Goal: Task Accomplishment & Management: Manage account settings

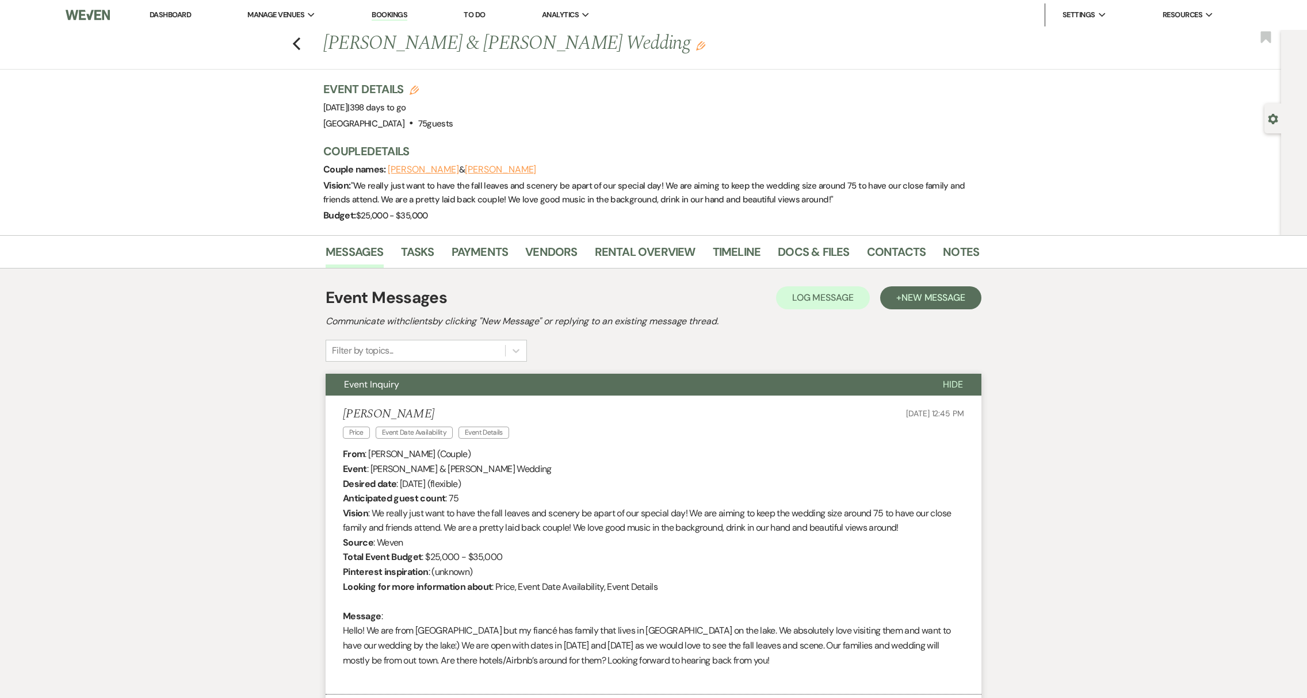
click at [173, 17] on link "Dashboard" at bounding box center [170, 15] width 41 height 10
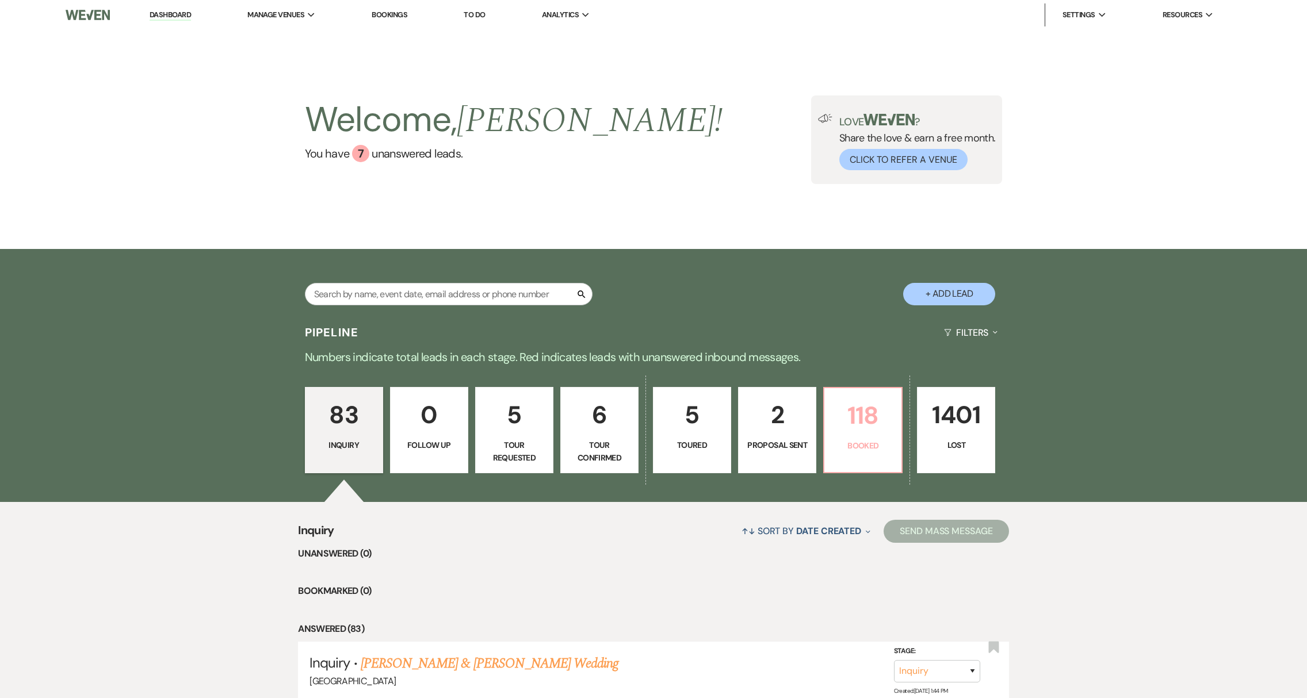
click at [870, 441] on p "Booked" at bounding box center [862, 445] width 63 height 13
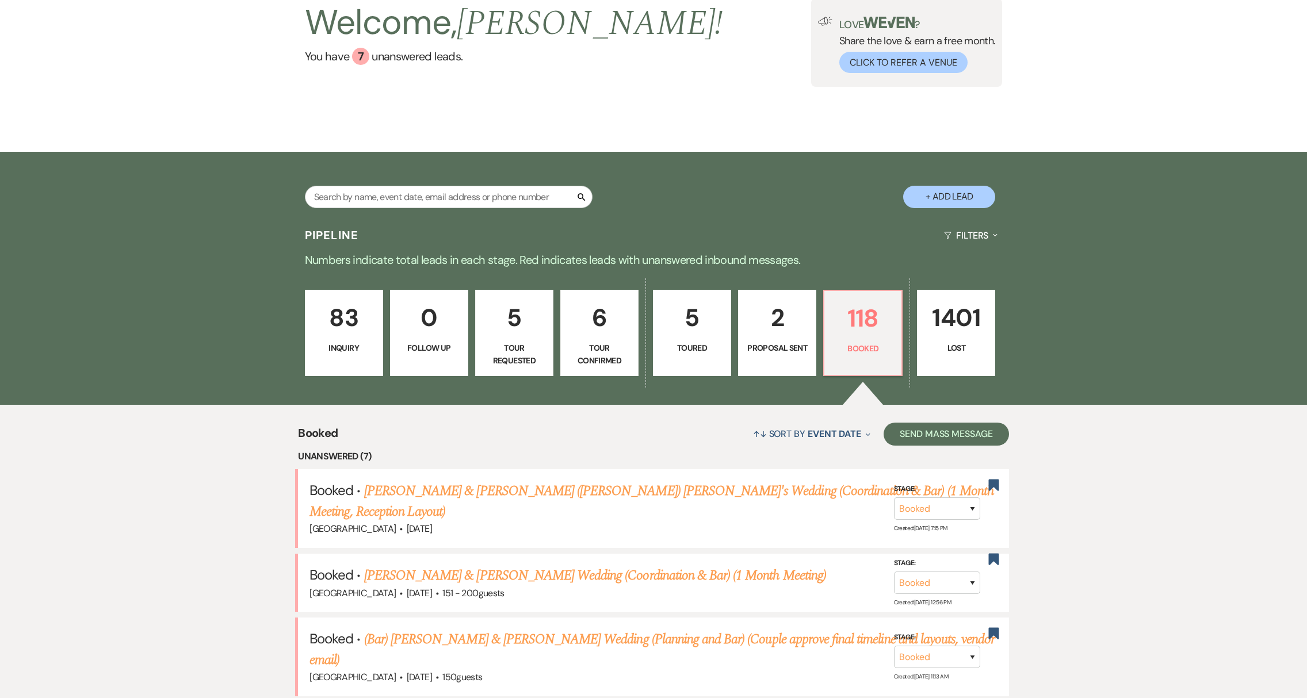
scroll to position [232, 0]
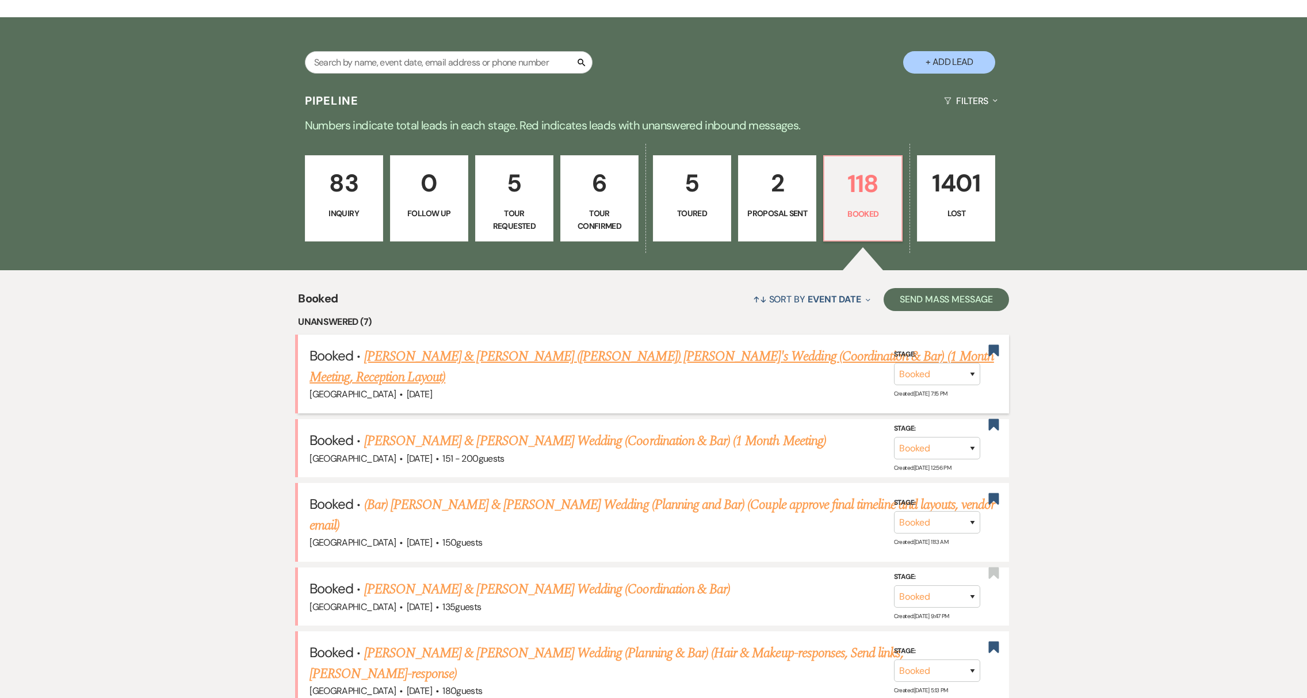
click at [517, 362] on link "[PERSON_NAME] & [PERSON_NAME] ([PERSON_NAME]) [PERSON_NAME]'s Wedding (Coordina…" at bounding box center [651, 366] width 685 height 41
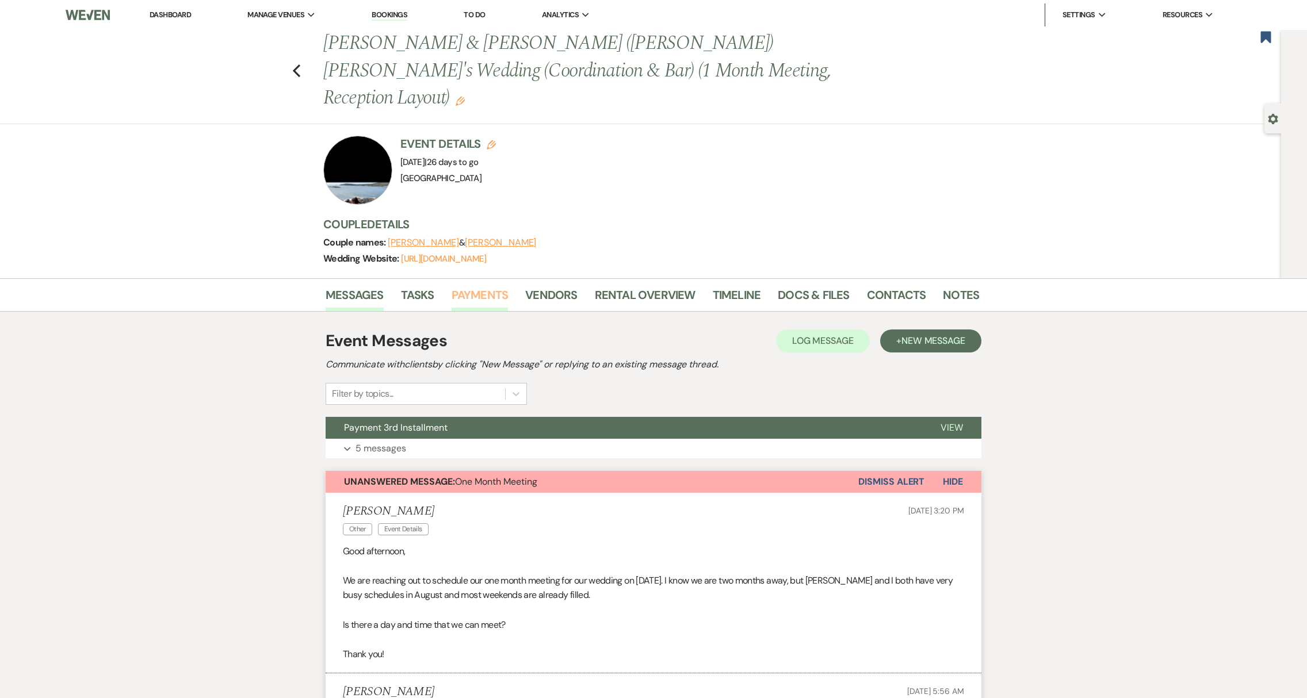
click at [466, 286] on link "Payments" at bounding box center [480, 298] width 57 height 25
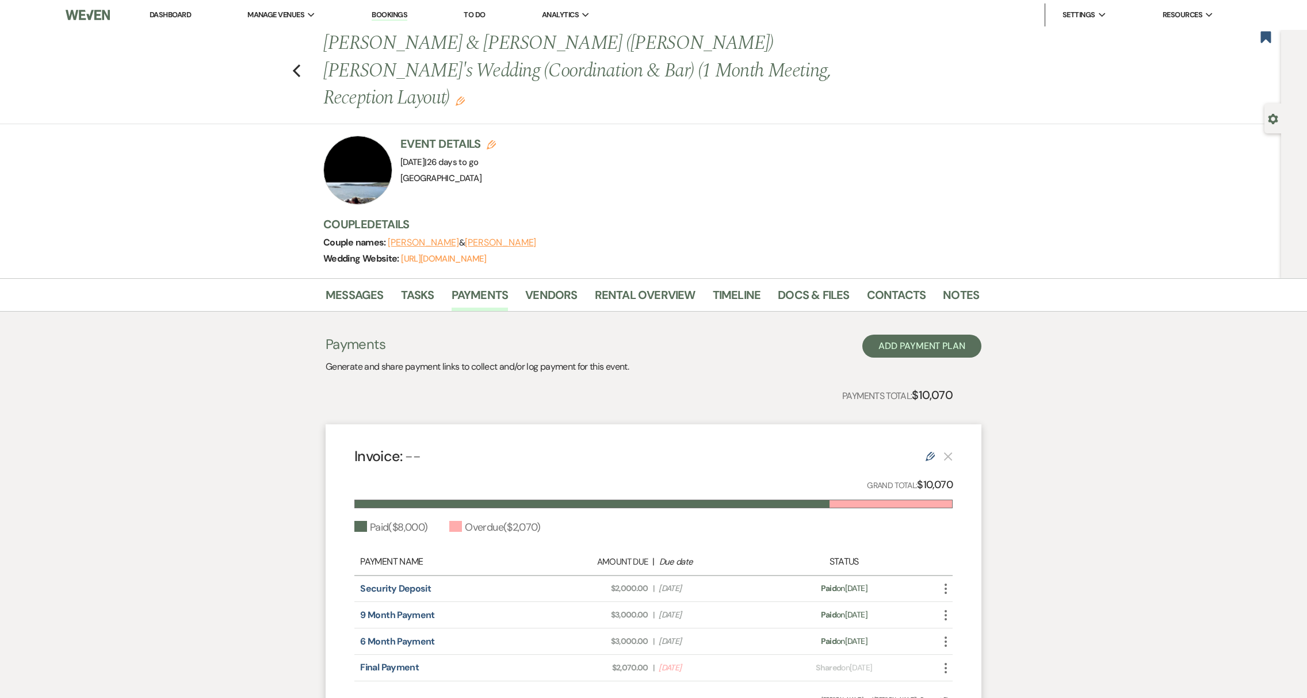
click at [945, 663] on use "button" at bounding box center [946, 668] width 2 height 10
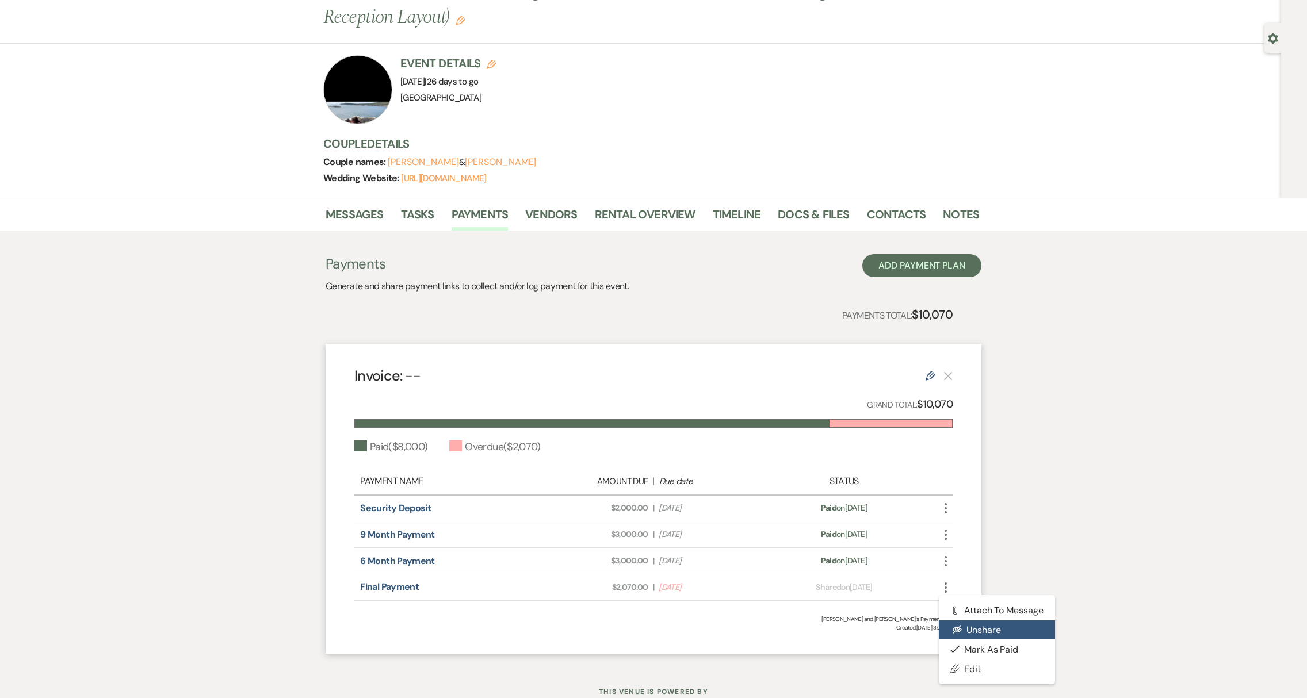
scroll to position [68, 0]
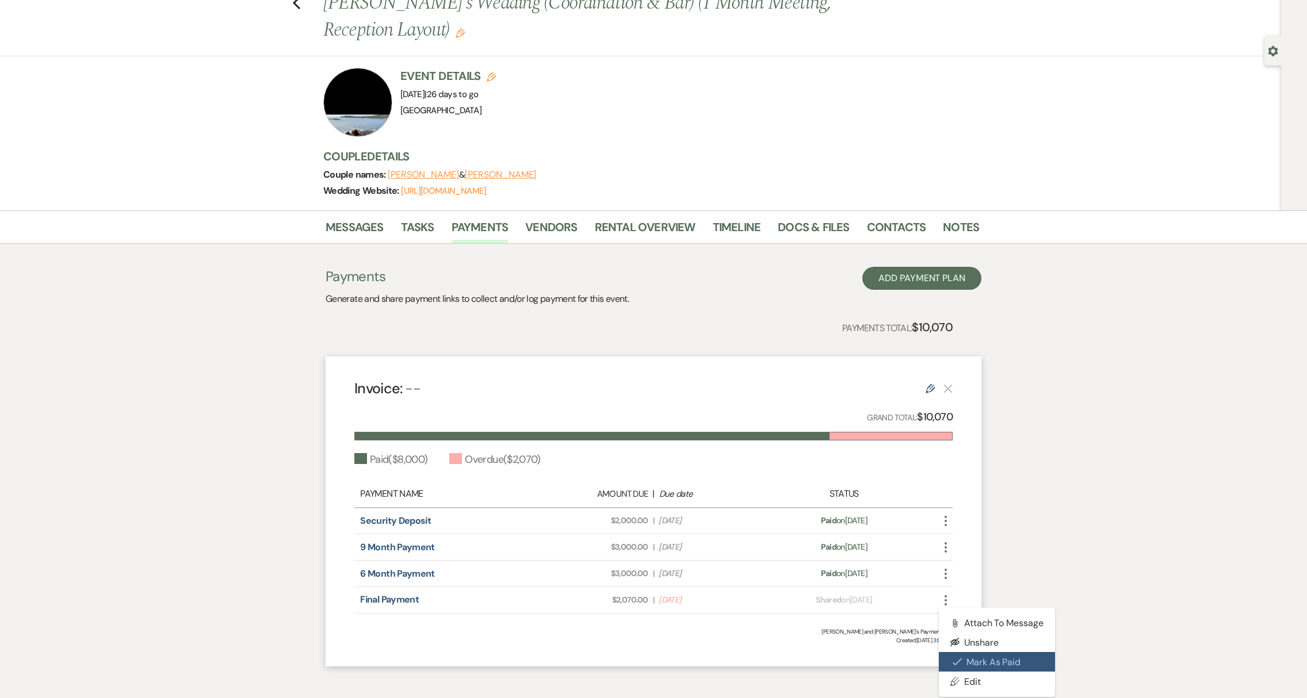
click at [970, 652] on button "Check [PERSON_NAME] [PERSON_NAME] as Paid" at bounding box center [997, 662] width 116 height 20
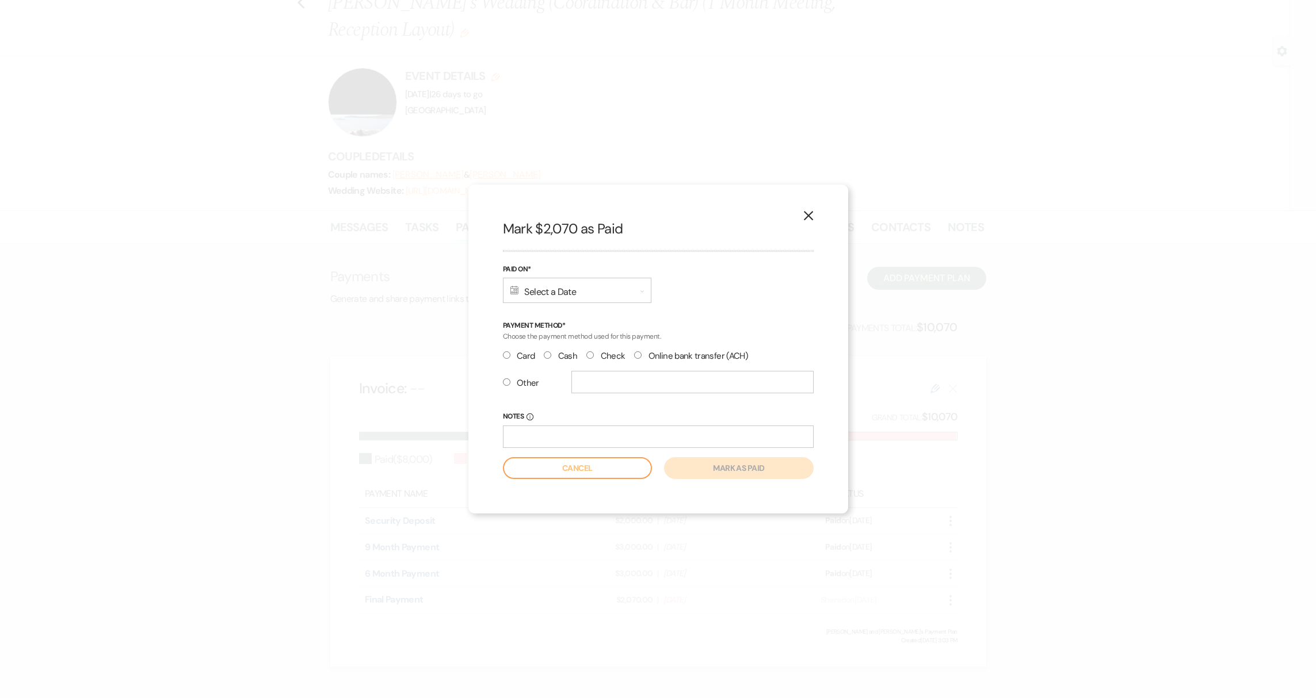
click at [591, 361] on label "Check" at bounding box center [605, 357] width 39 height 16
click at [591, 359] on input "Check" at bounding box center [589, 354] width 7 height 7
radio input "true"
click at [556, 289] on div "Calendar Select a Date Expand" at bounding box center [577, 290] width 148 height 25
click at [665, 432] on div "16" at bounding box center [668, 431] width 10 height 12
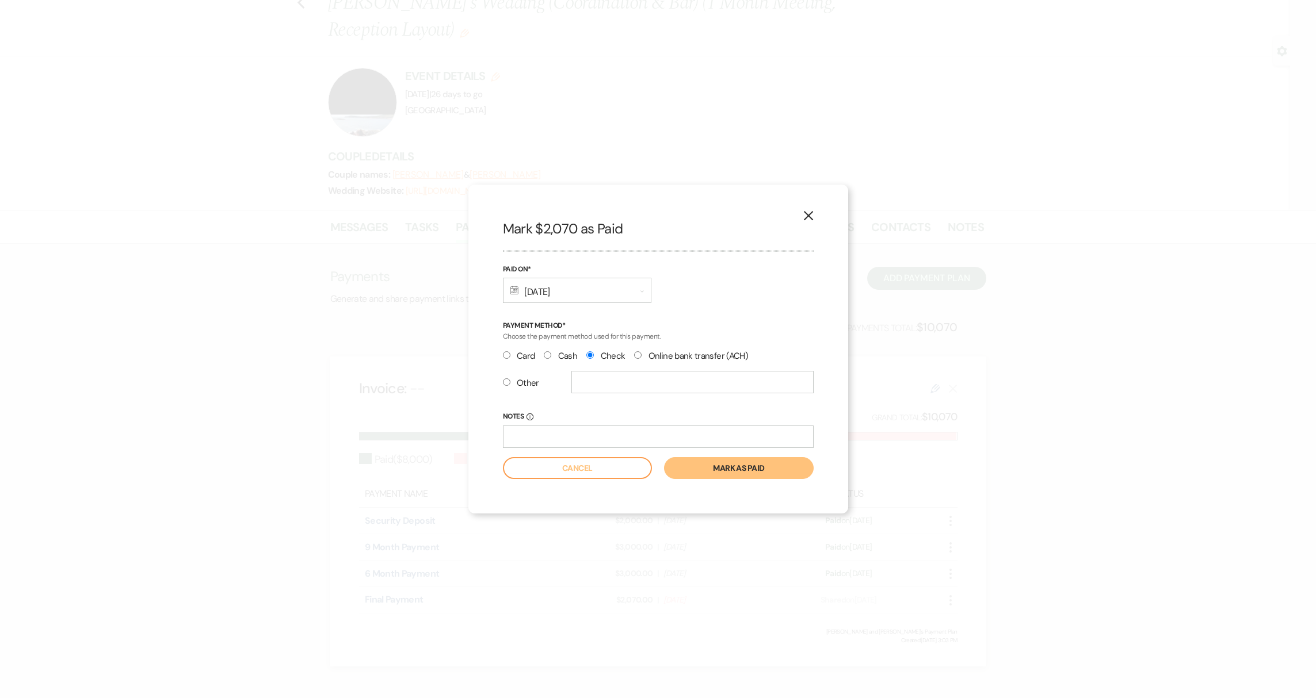
click at [742, 469] on button "Mark as paid" at bounding box center [738, 468] width 149 height 22
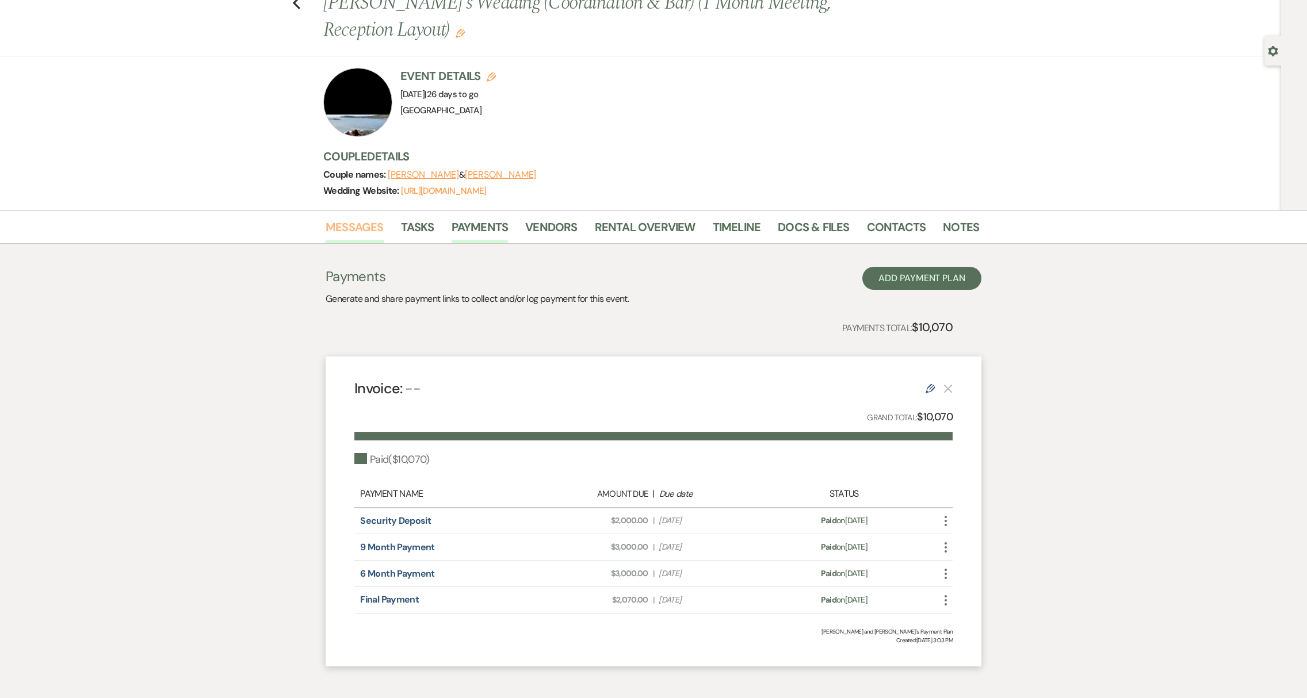
click at [351, 218] on link "Messages" at bounding box center [355, 230] width 58 height 25
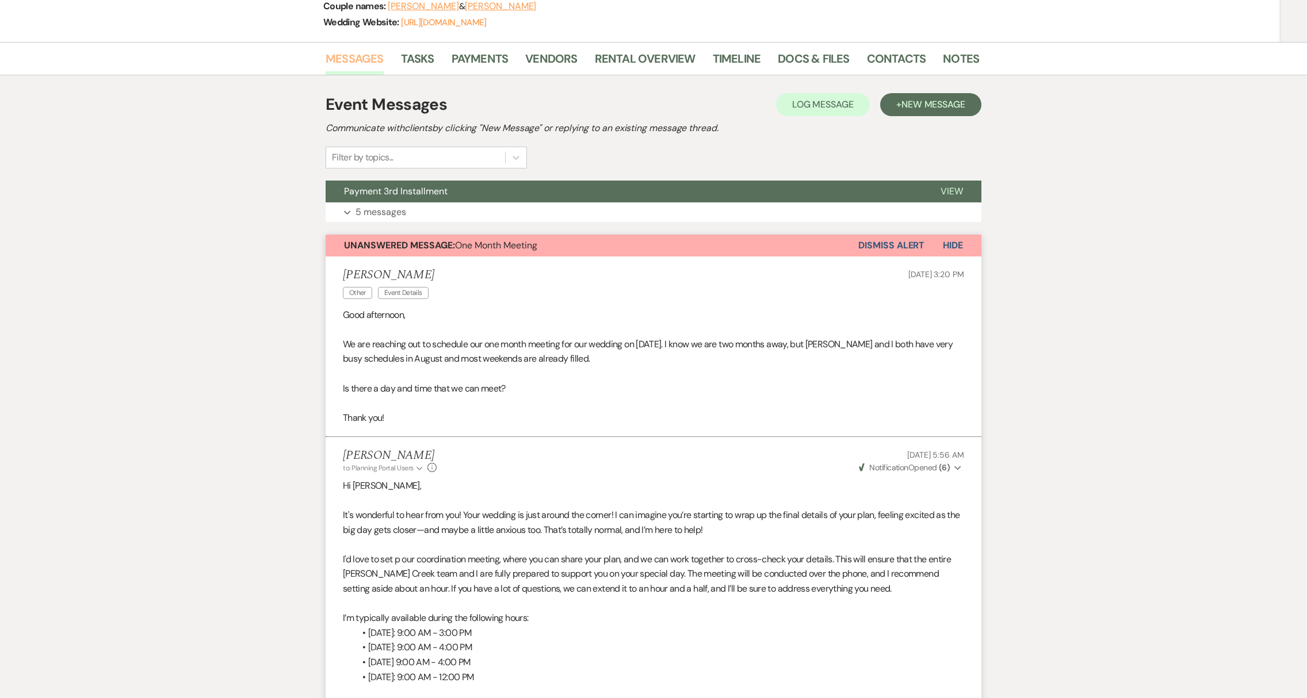
scroll to position [224, 0]
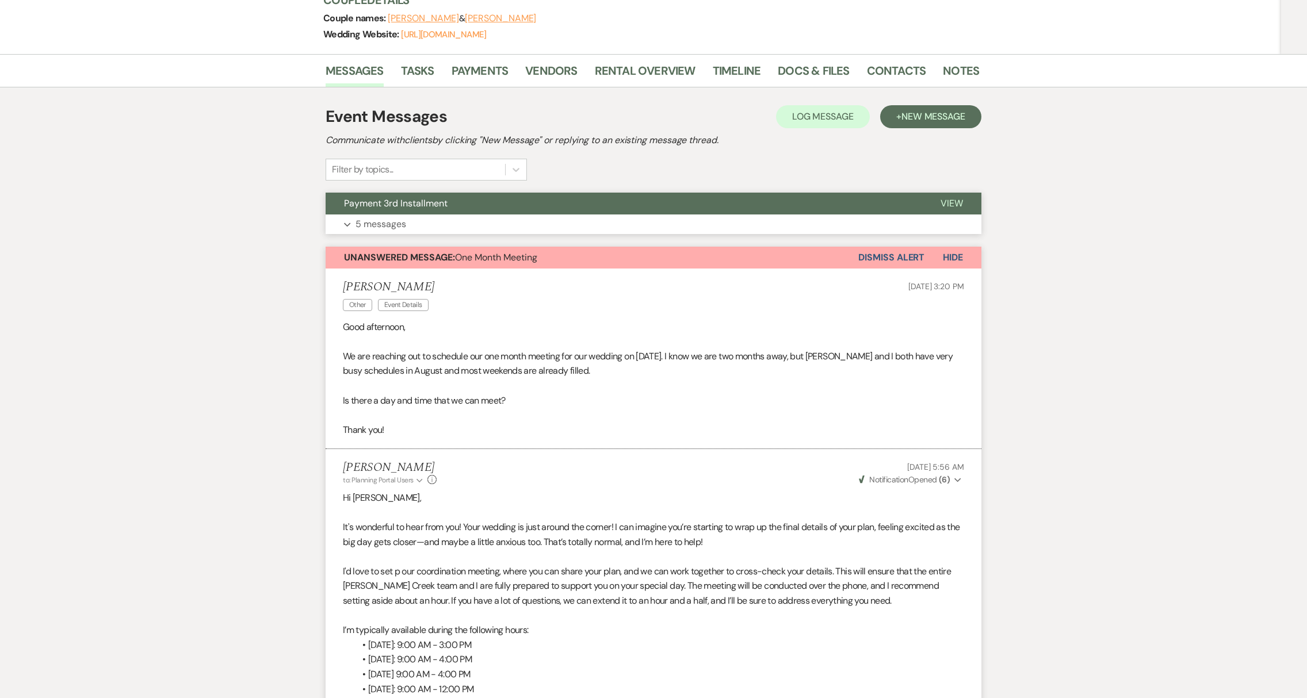
click at [400, 217] on p "5 messages" at bounding box center [381, 224] width 51 height 15
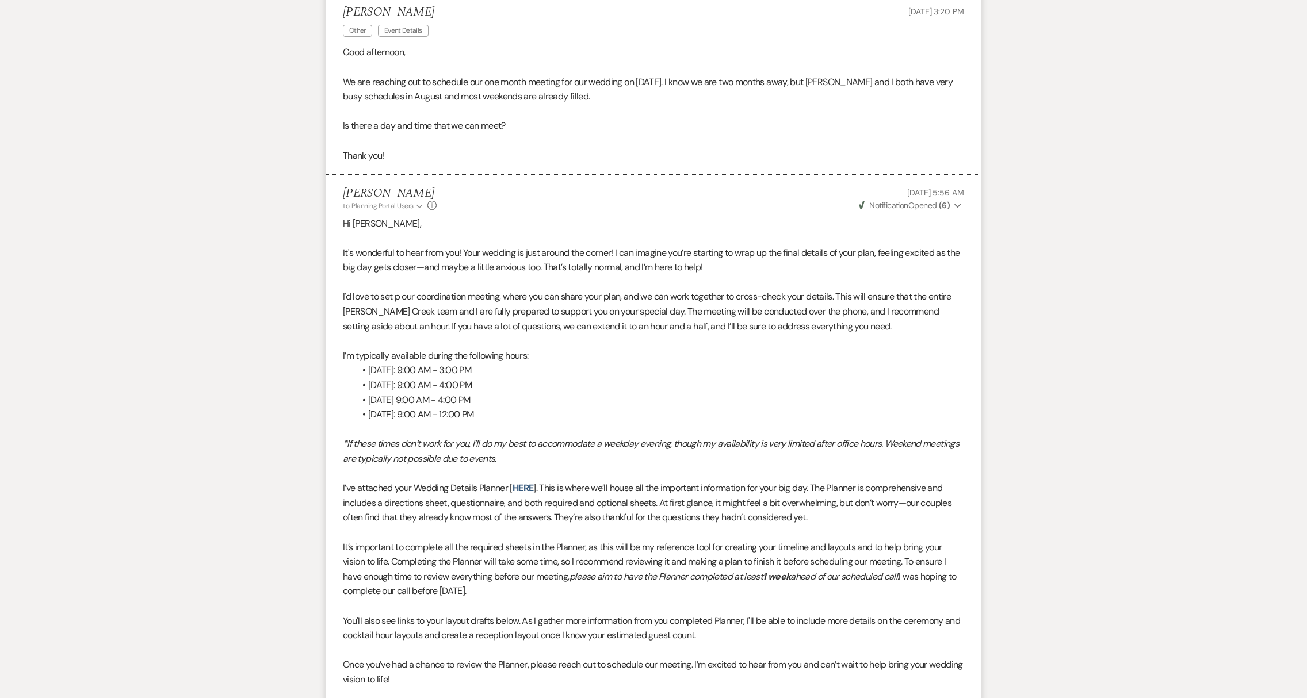
scroll to position [636, 0]
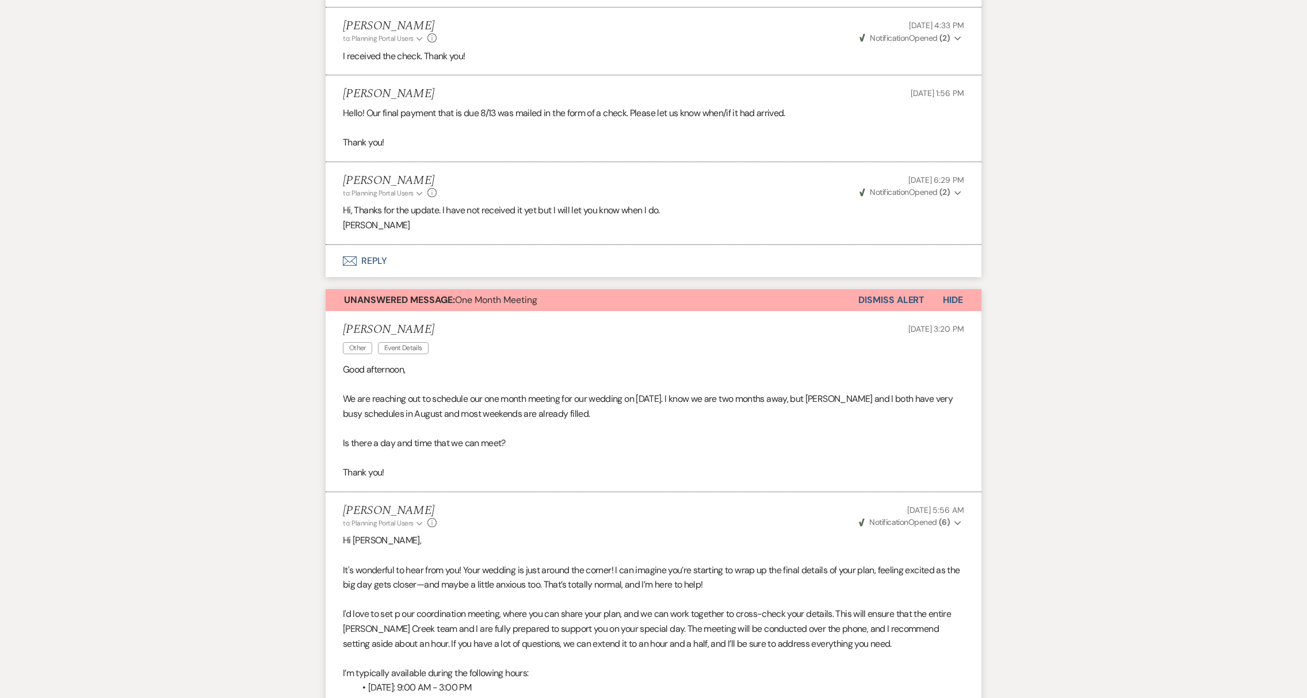
click at [365, 245] on button "Envelope Reply" at bounding box center [654, 261] width 656 height 32
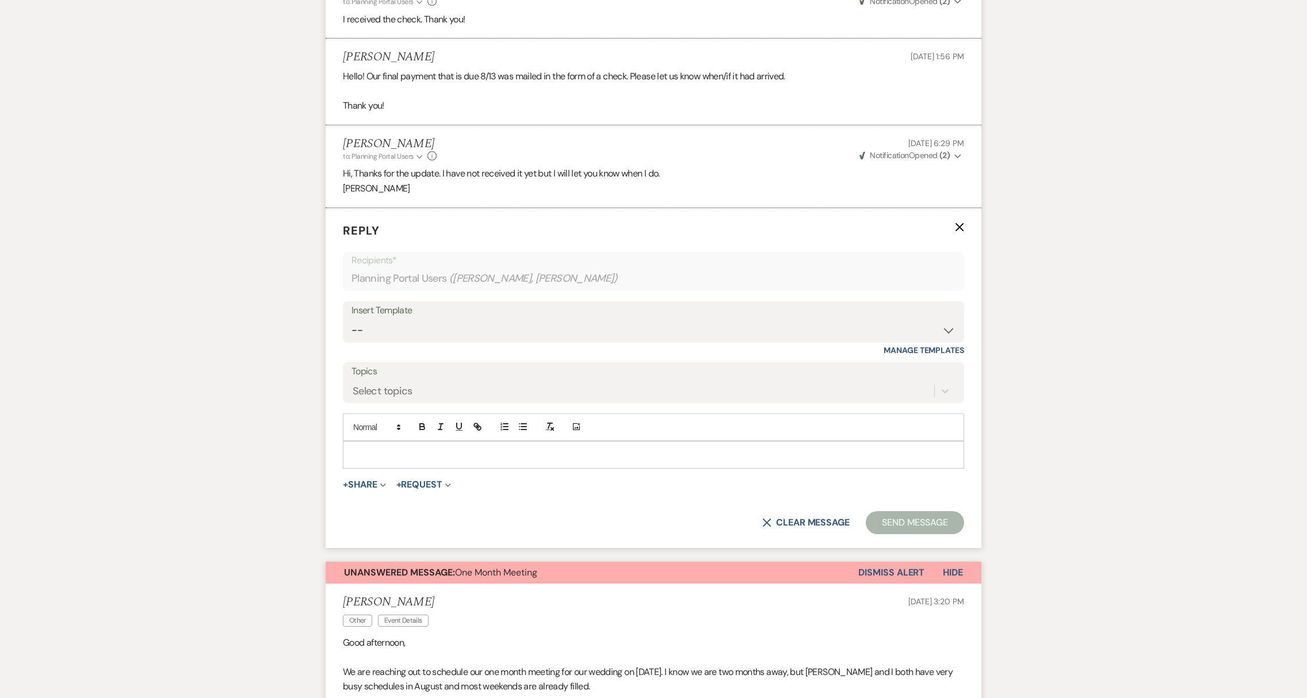
scroll to position [675, 0]
click at [385, 440] on div at bounding box center [653, 453] width 620 height 26
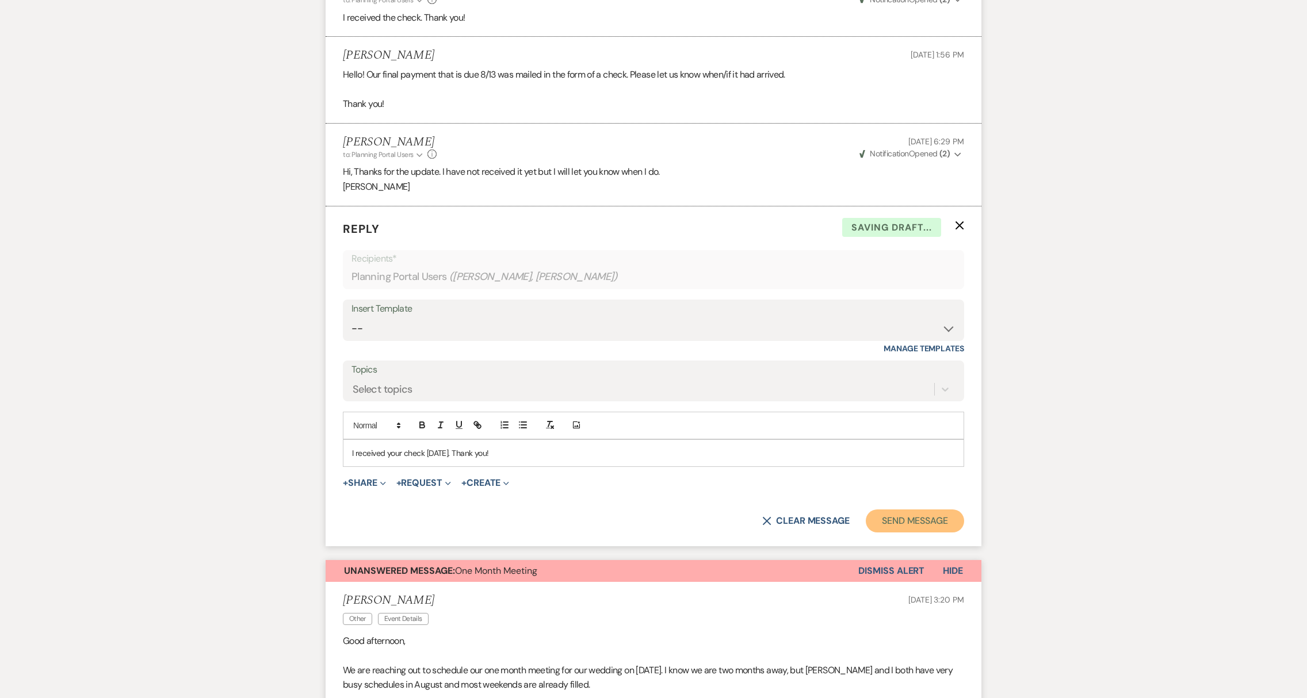
click at [930, 510] on button "Send Message" at bounding box center [915, 521] width 98 height 23
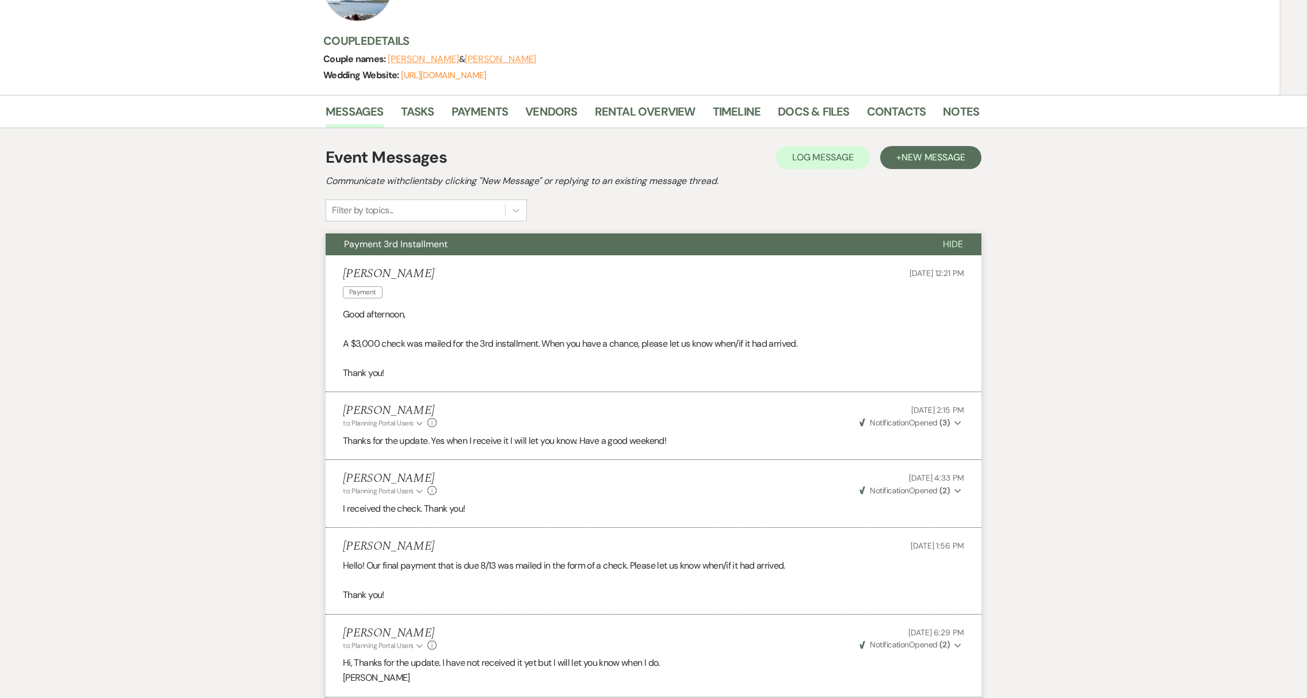
scroll to position [0, 0]
